Goal: Check status: Check status

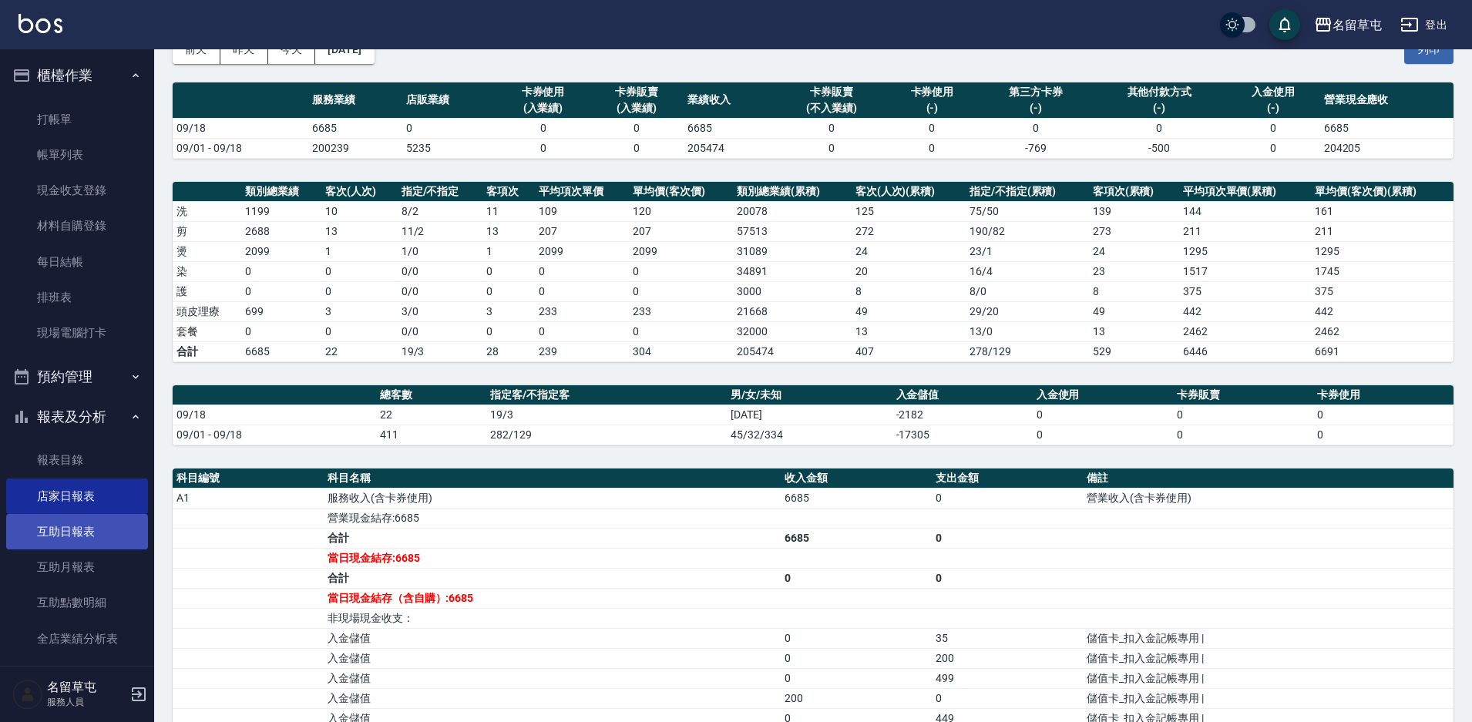
scroll to position [269, 0]
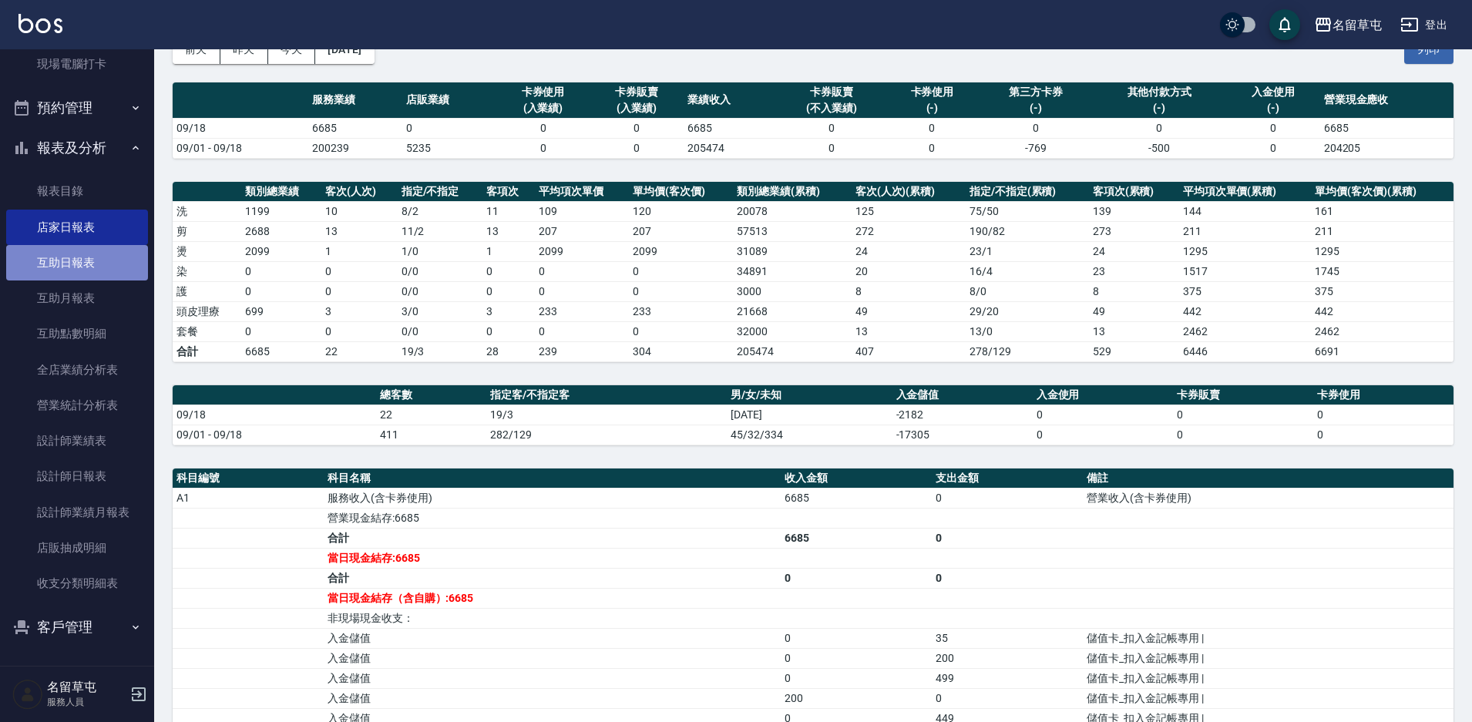
click at [86, 264] on link "互助日報表" at bounding box center [77, 262] width 142 height 35
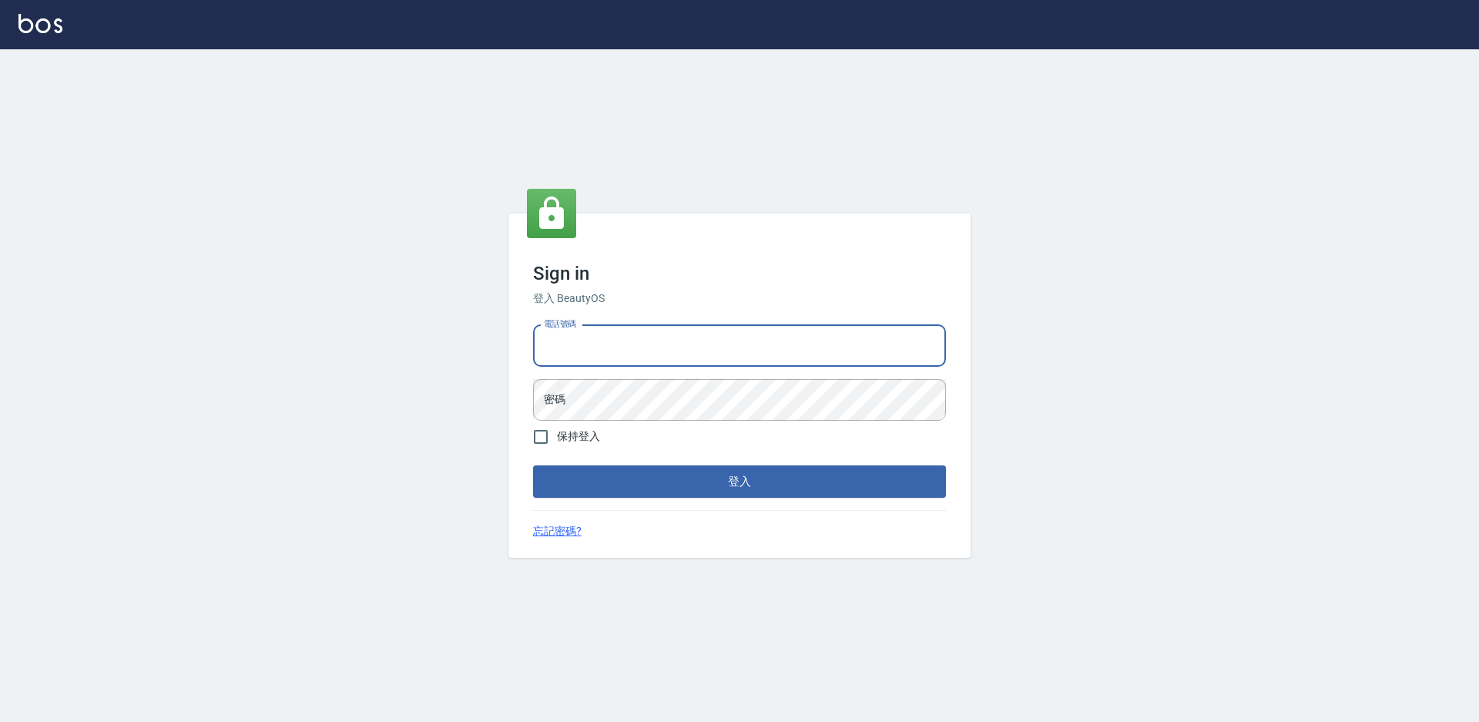
click at [666, 350] on input "電話號碼" at bounding box center [739, 346] width 413 height 42
type input "2306457"
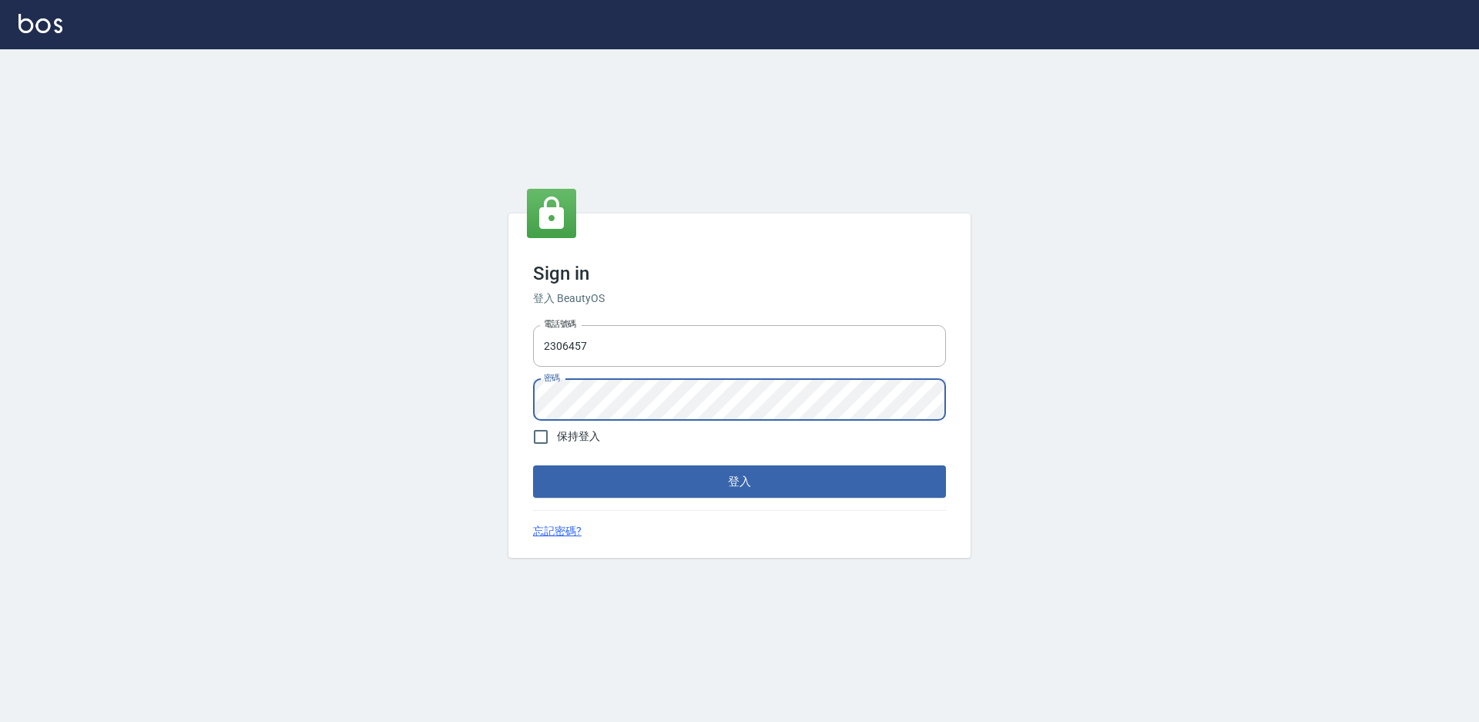
click at [533, 465] on button "登入" at bounding box center [739, 481] width 413 height 32
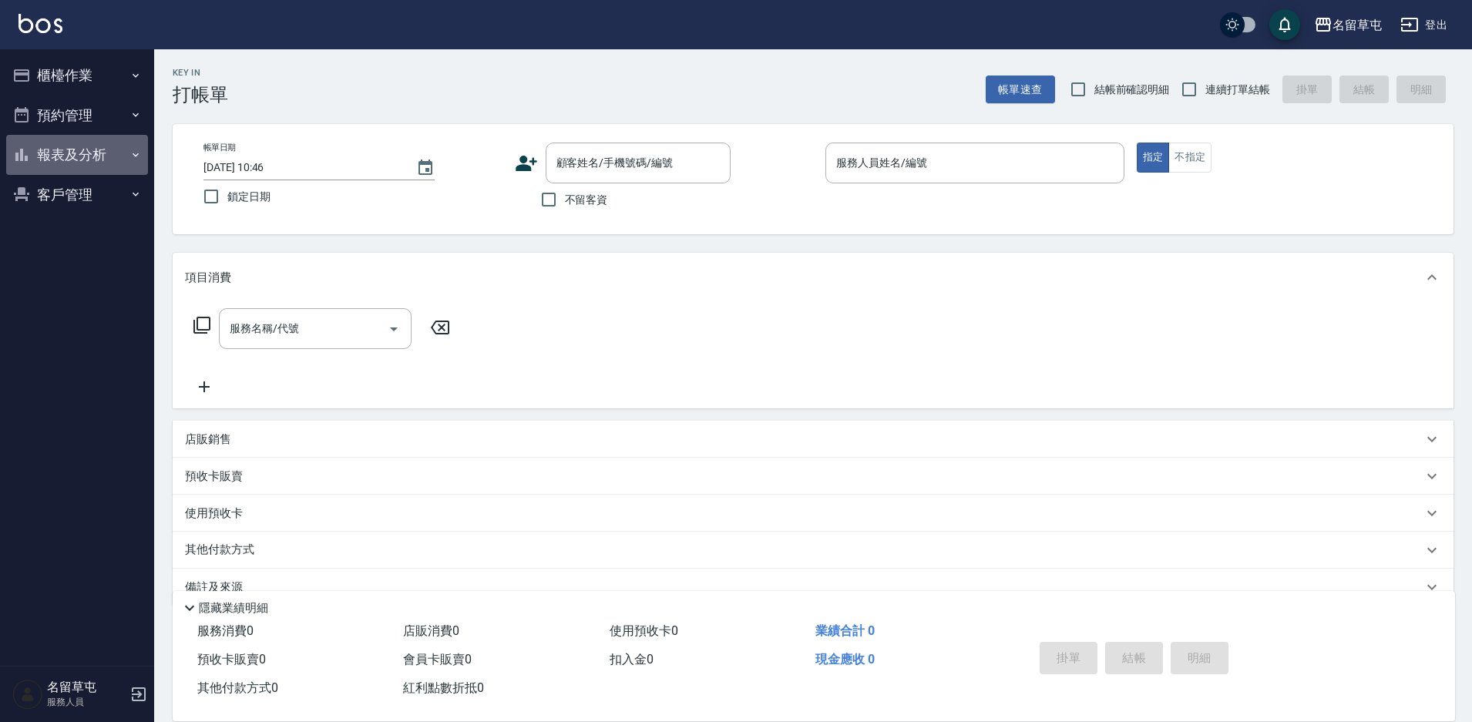
click at [61, 156] on button "報表及分析" at bounding box center [77, 155] width 142 height 40
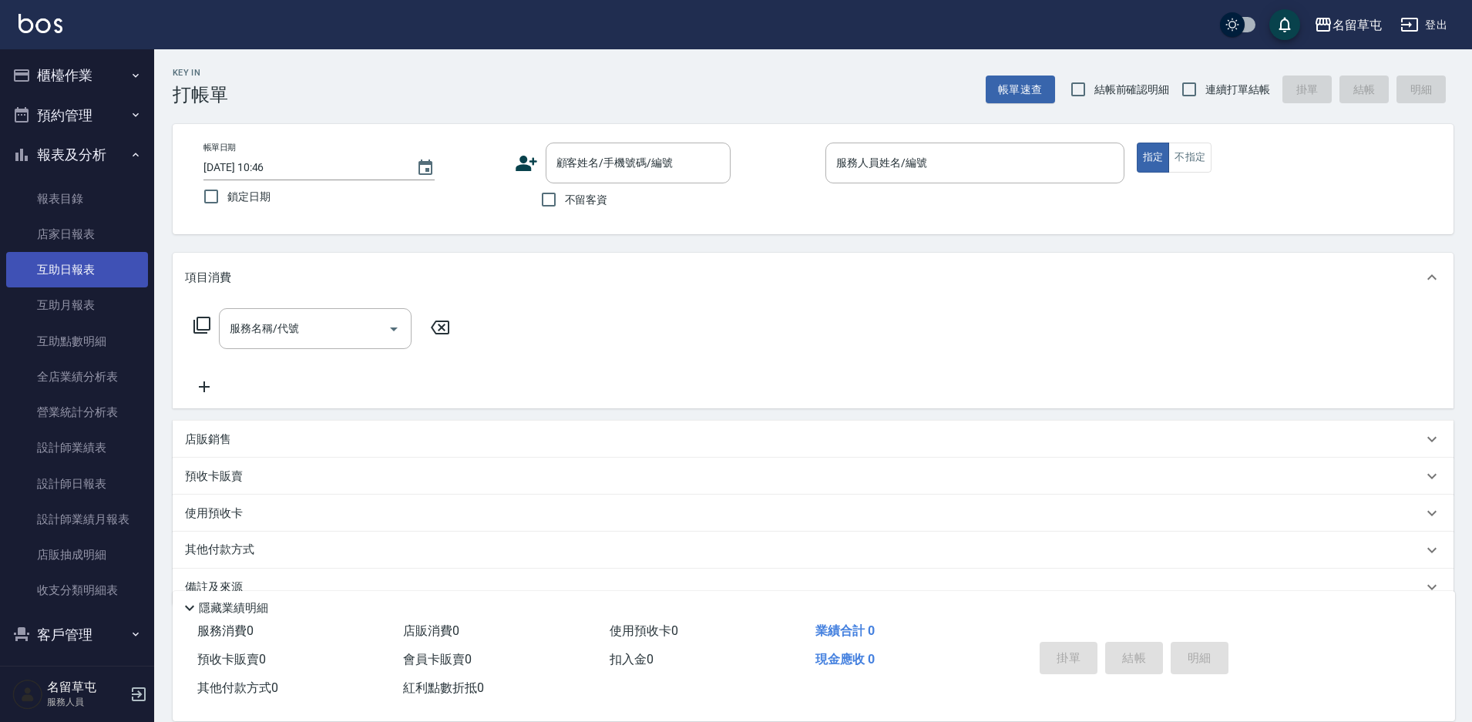
click at [60, 278] on link "互助日報表" at bounding box center [77, 269] width 142 height 35
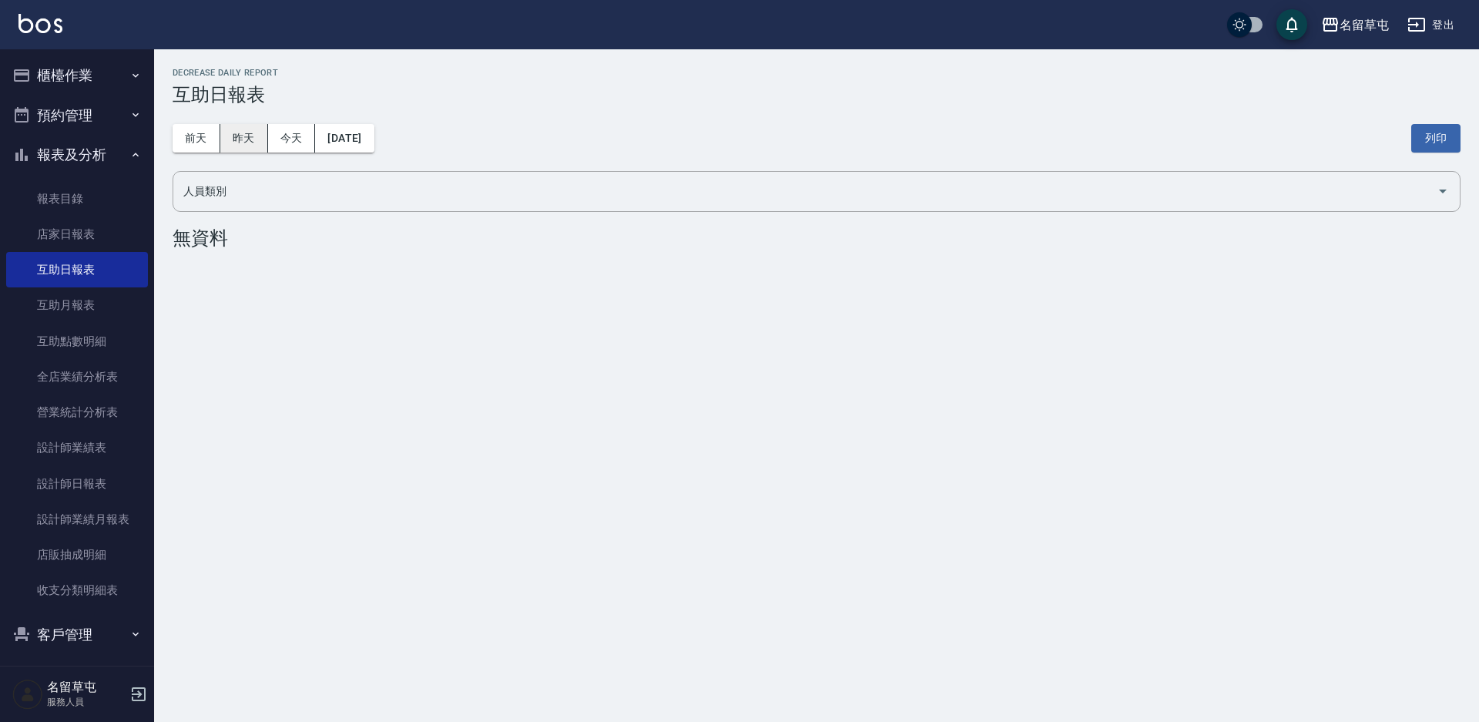
click at [253, 140] on button "昨天" at bounding box center [244, 138] width 48 height 29
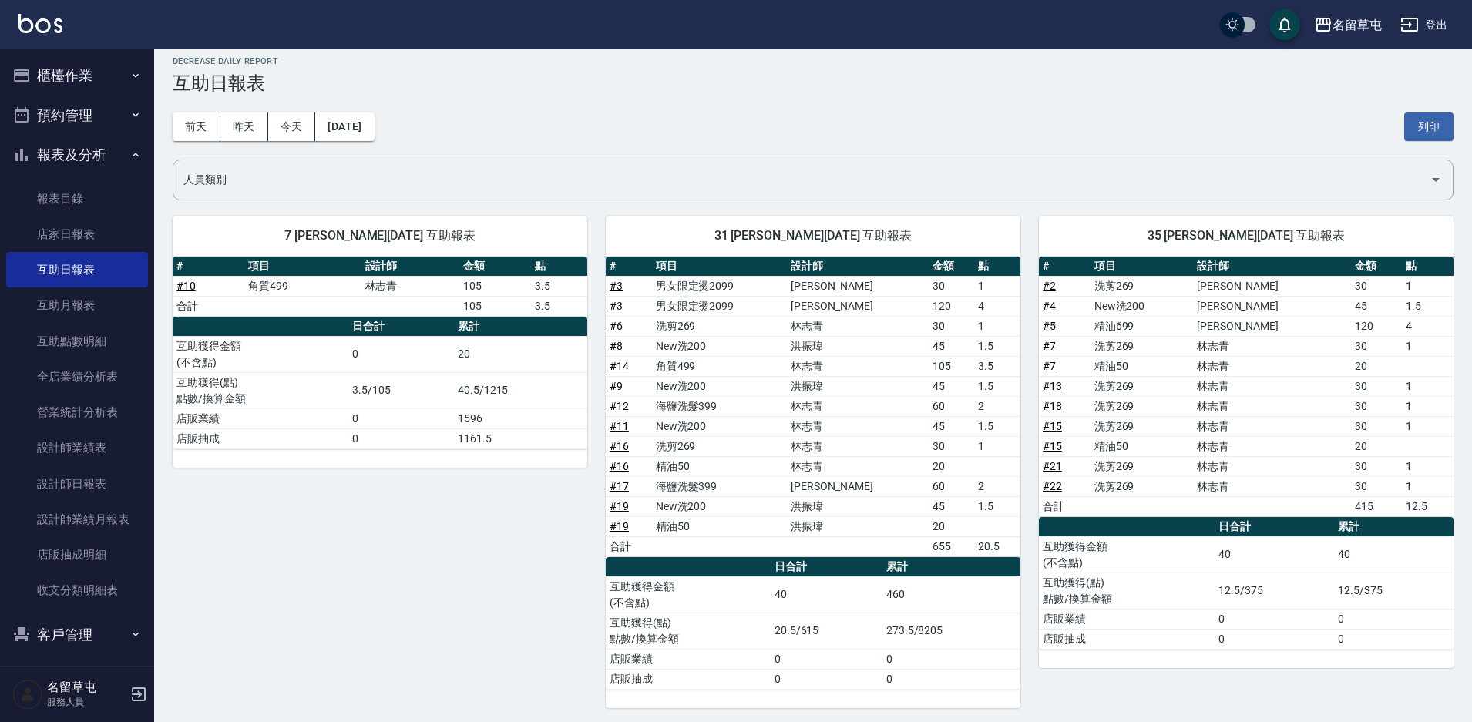
scroll to position [16, 0]
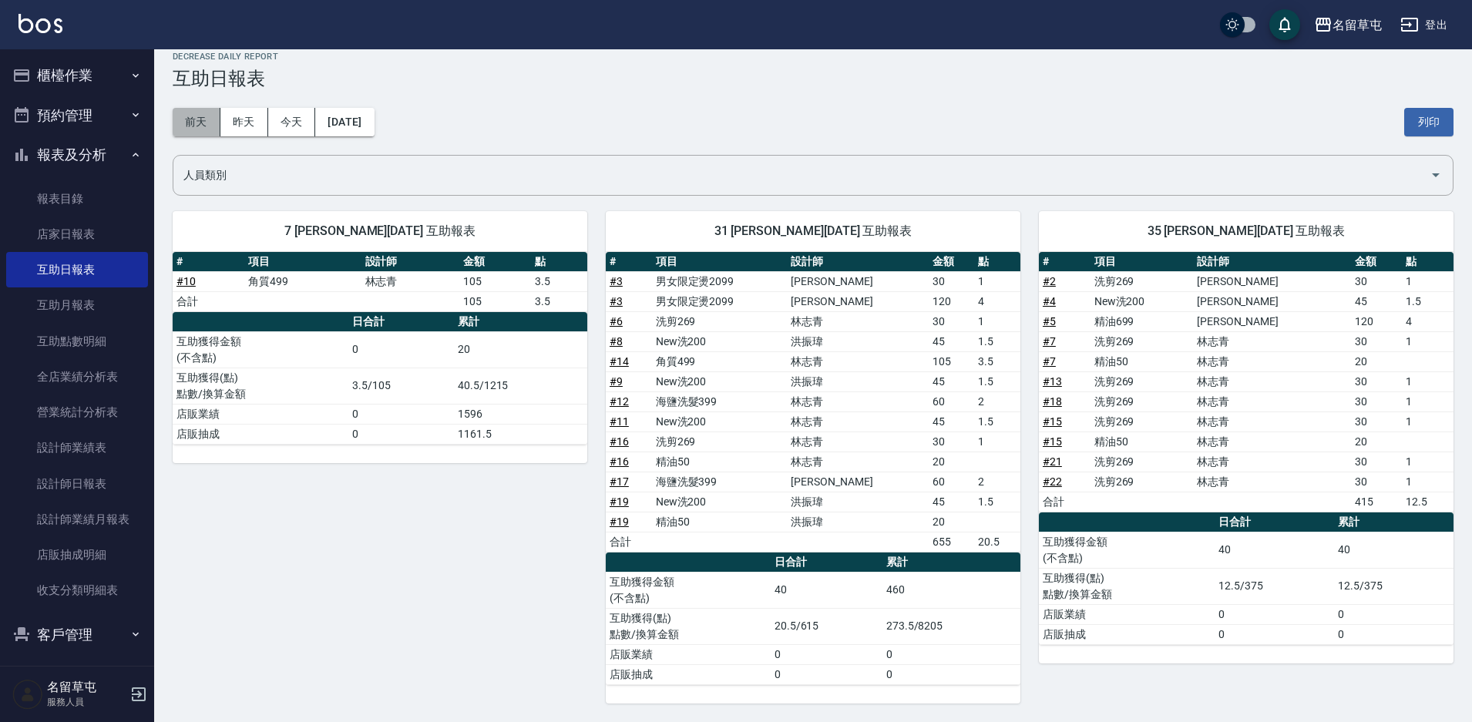
click at [196, 123] on button "前天" at bounding box center [197, 122] width 48 height 29
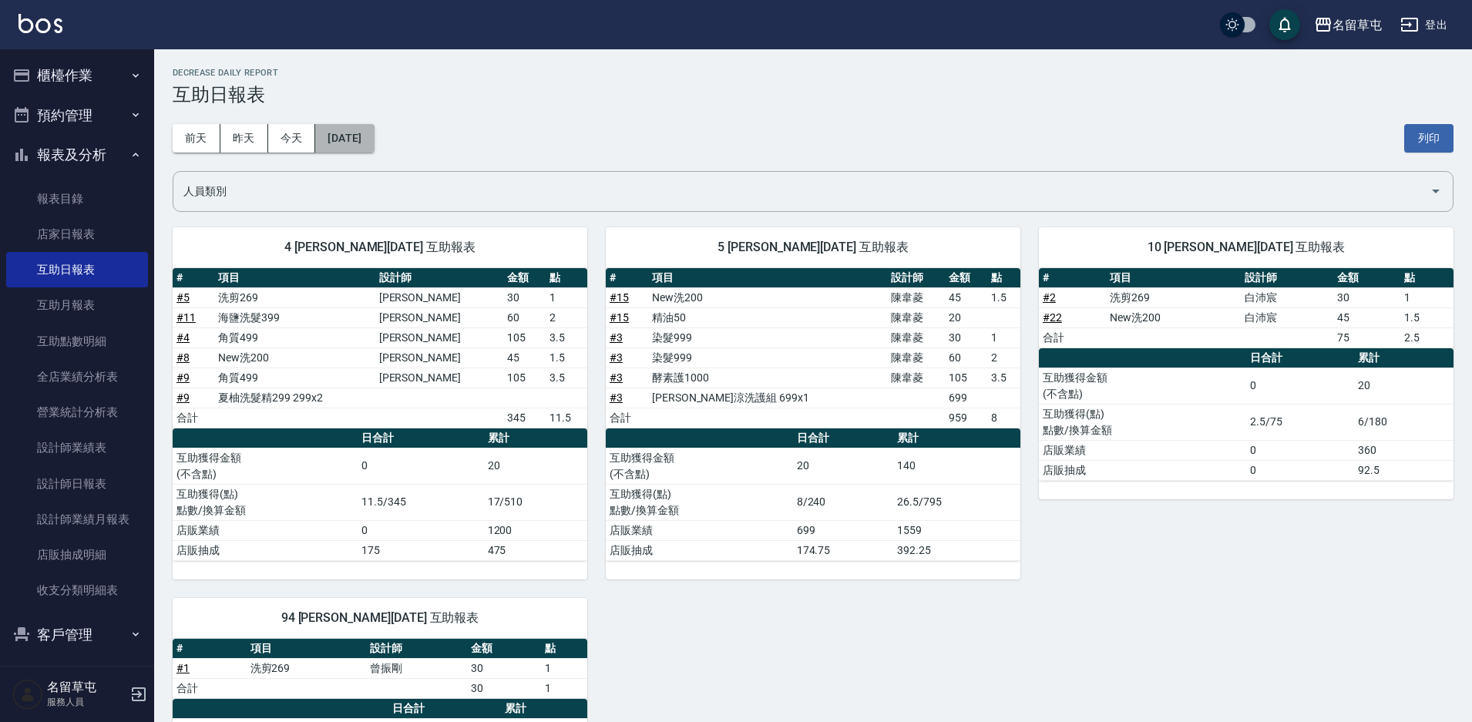
click at [346, 135] on button "2025/09/17" at bounding box center [344, 138] width 59 height 29
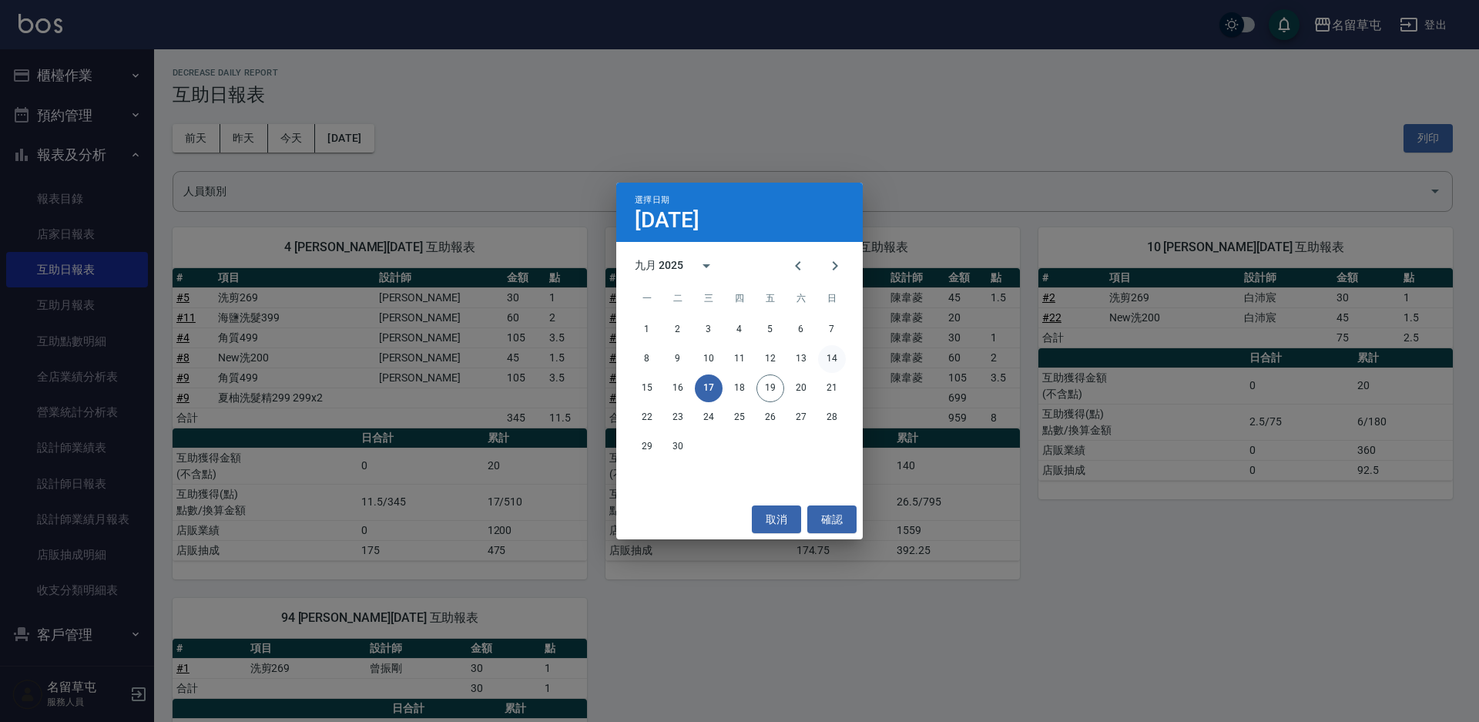
click at [830, 351] on button "14" at bounding box center [832, 359] width 28 height 28
